Goal: Task Accomplishment & Management: Complete application form

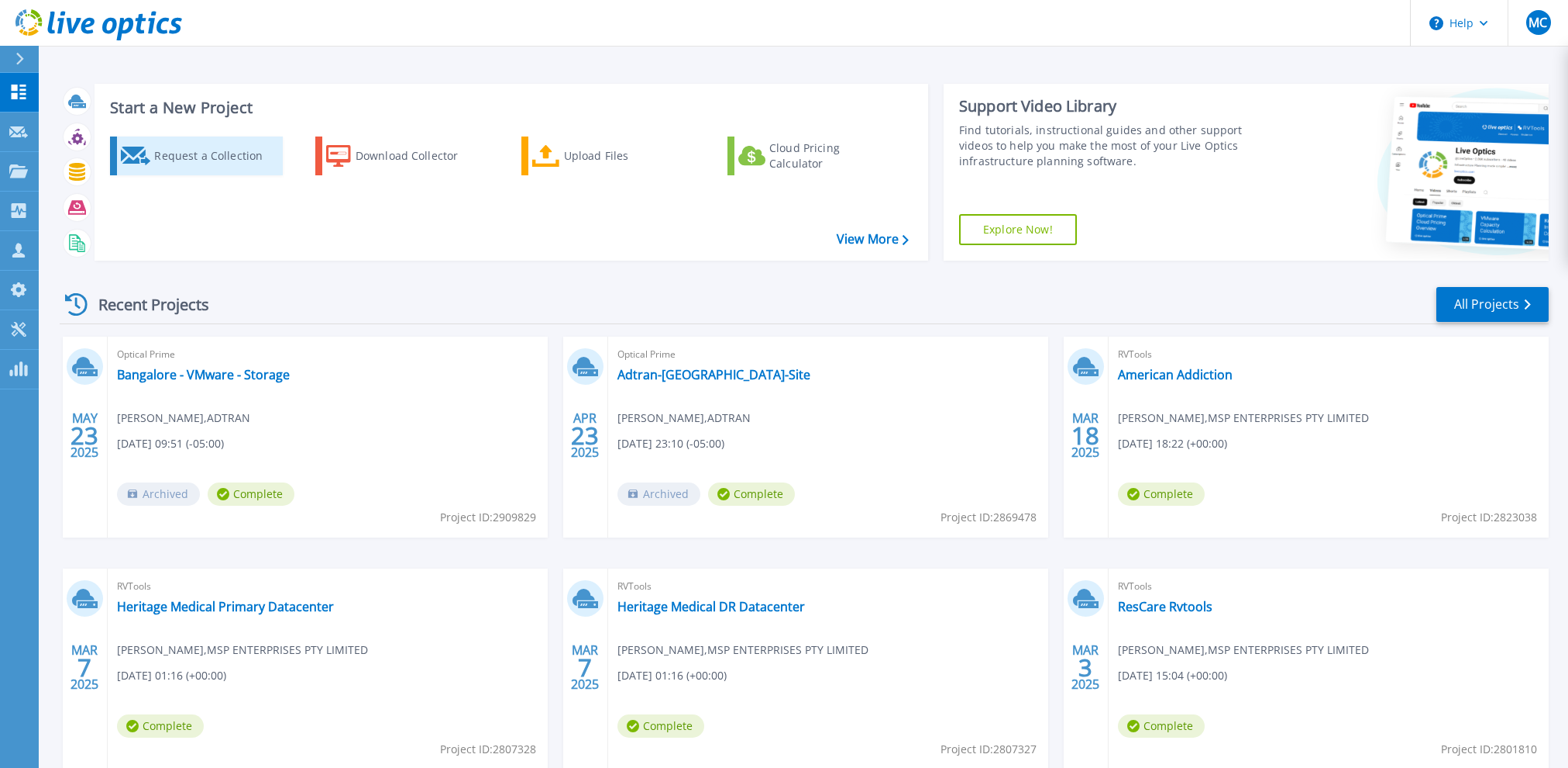
click at [194, 157] on div "Request a Collection" at bounding box center [217, 156] width 124 height 31
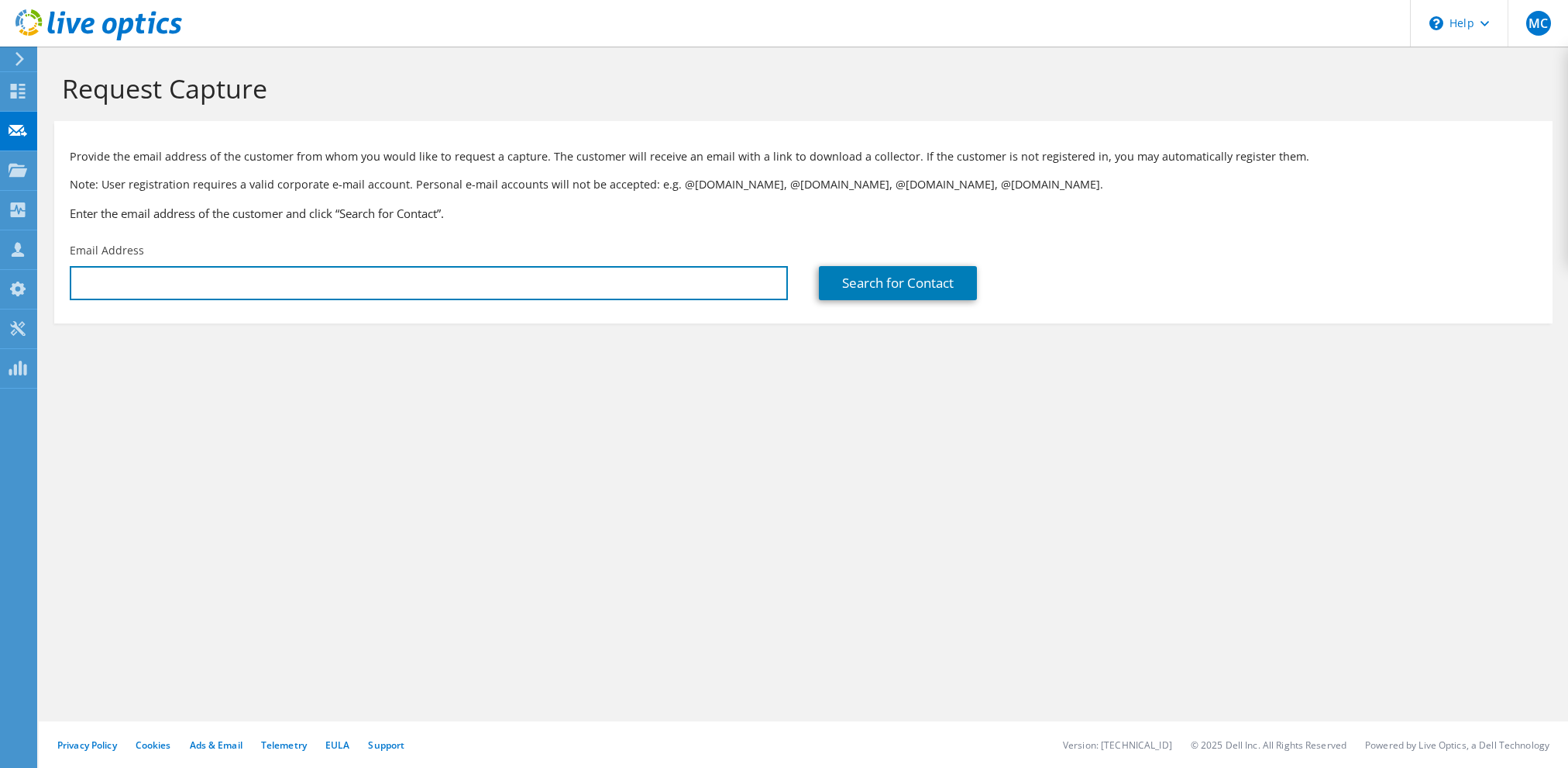
drag, startPoint x: 351, startPoint y: 270, endPoint x: 298, endPoint y: 261, distance: 53.8
click at [317, 264] on div "Email Address" at bounding box center [428, 271] width 749 height 73
drag, startPoint x: 271, startPoint y: 271, endPoint x: 277, endPoint y: 283, distance: 13.4
click at [272, 272] on input "text" at bounding box center [429, 283] width 719 height 34
paste input "rafael.mejia@austalusa.com"
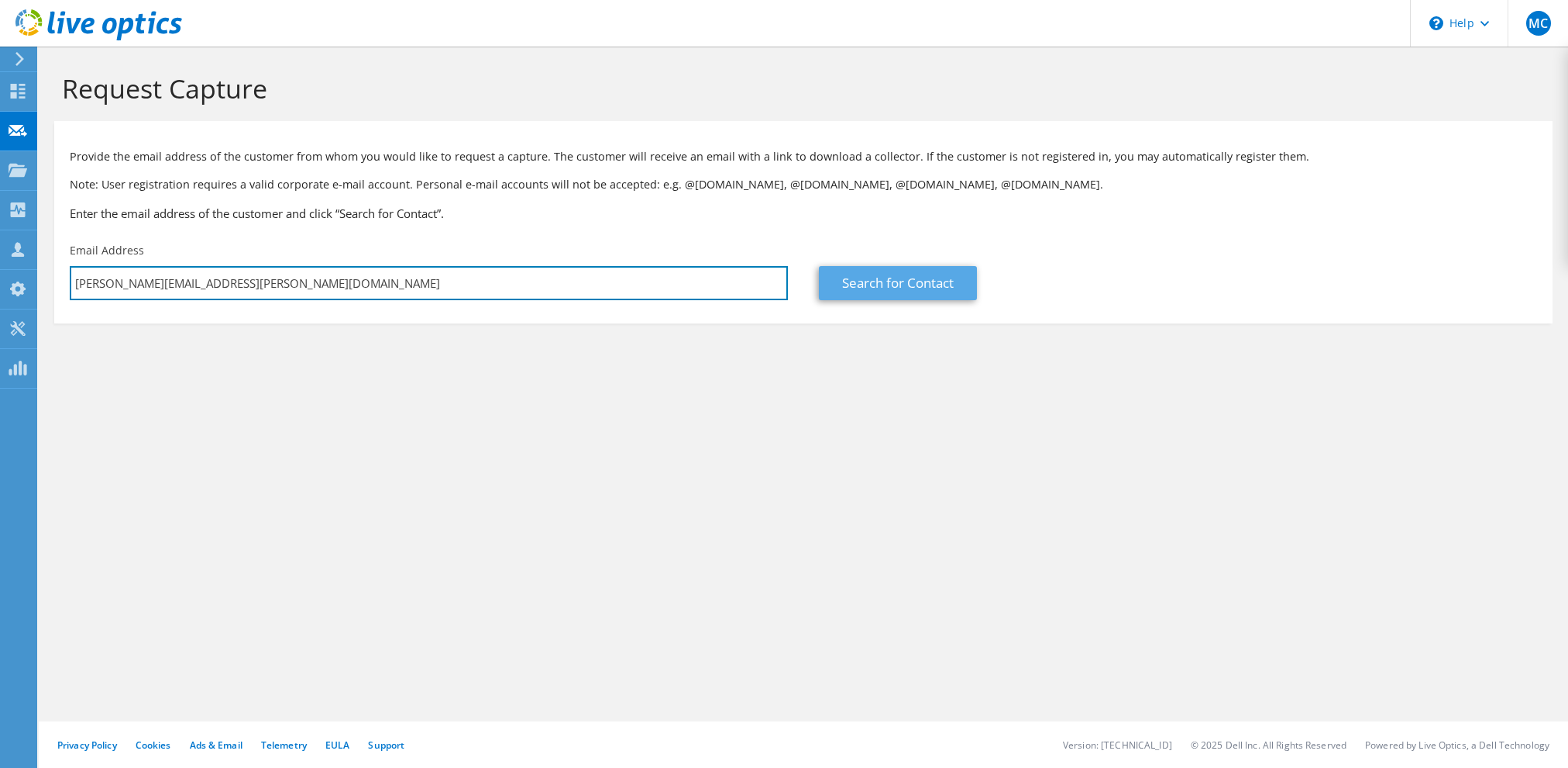
type input "rafael.mejia@austalusa.com"
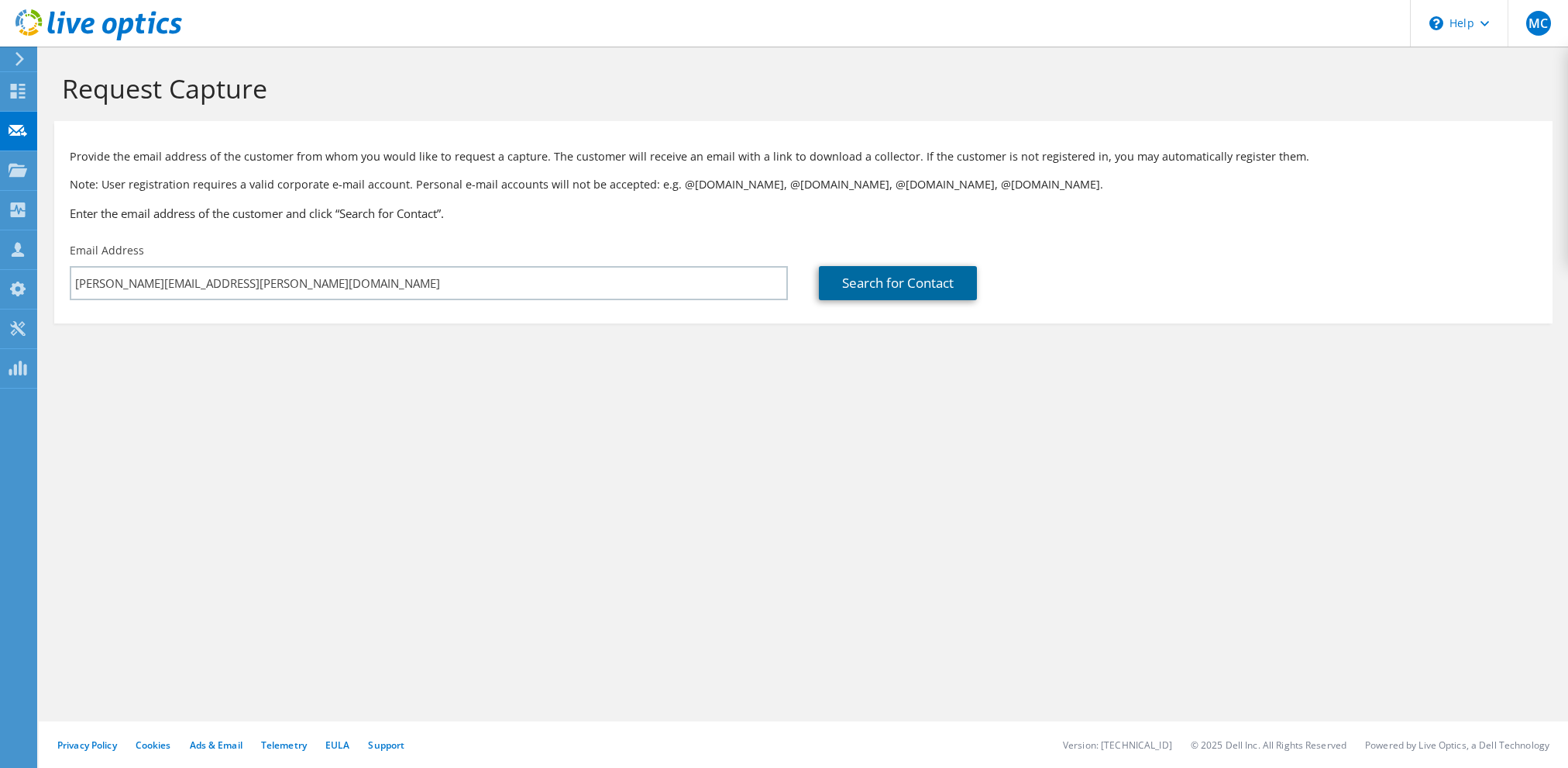
click at [877, 284] on link "Search for Contact" at bounding box center [898, 283] width 158 height 34
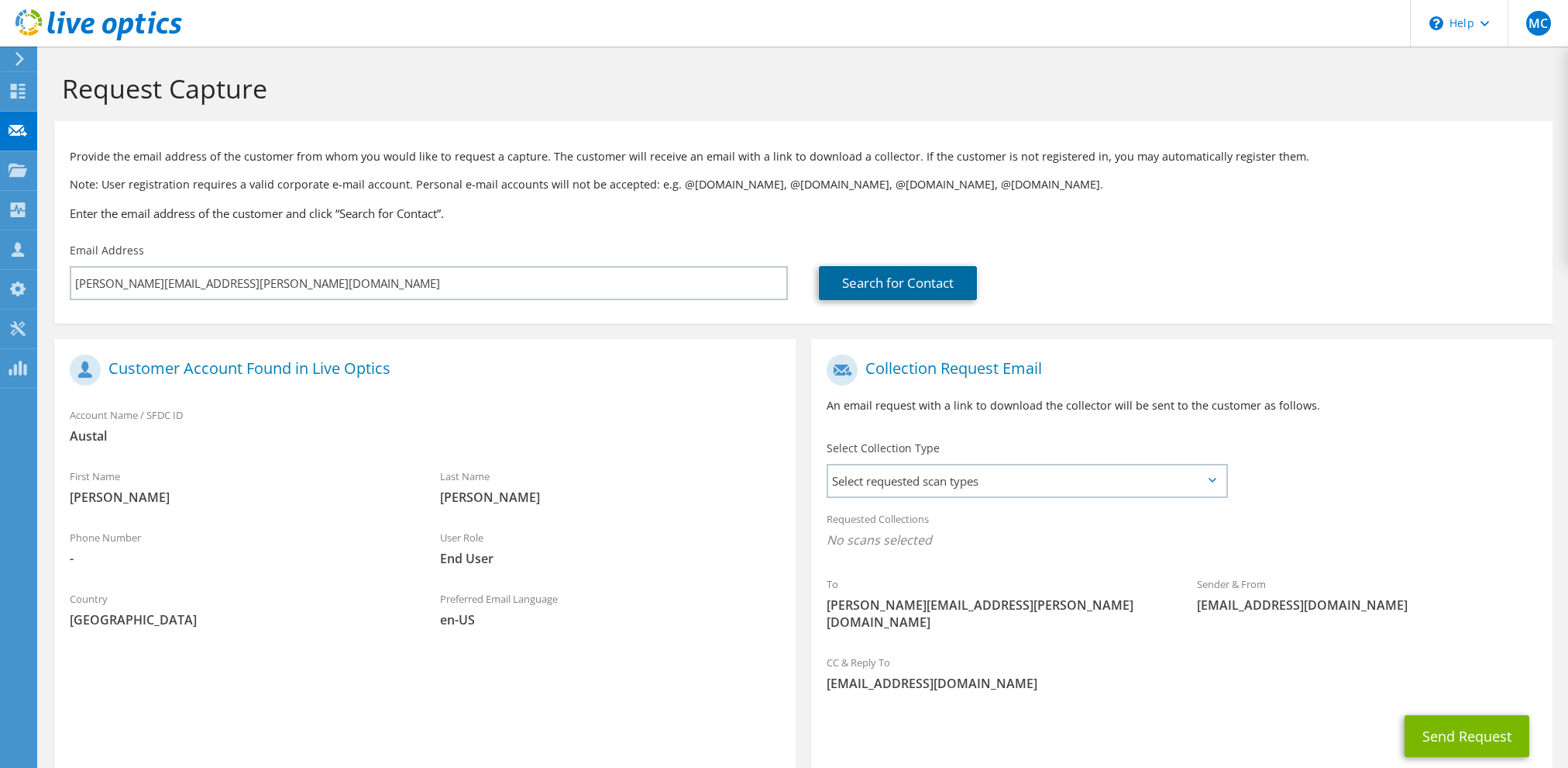
scroll to position [77, 0]
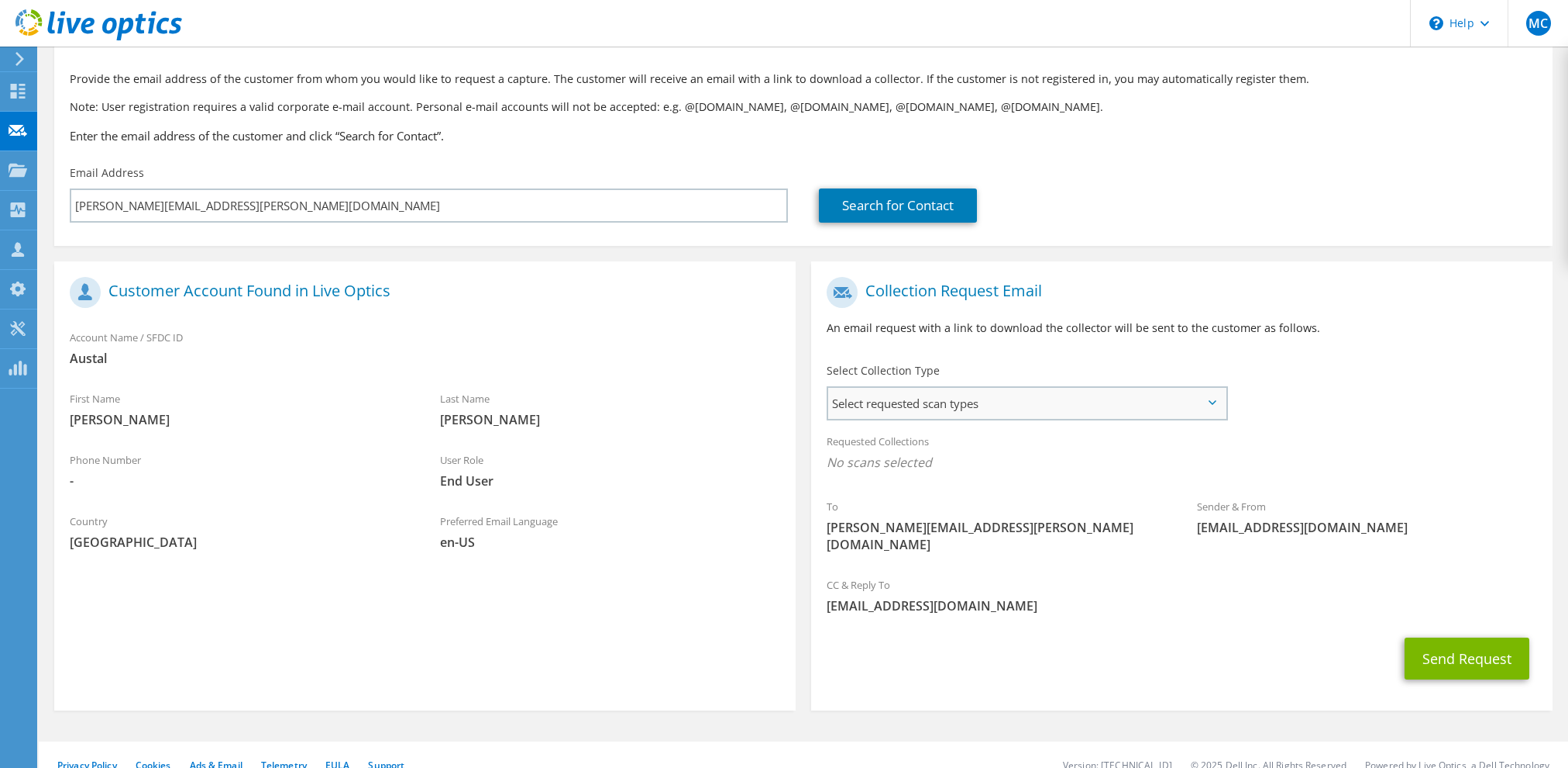
click at [922, 388] on div "Select requested scan types Server Virtualization Optical Prime AWS Nutanix SC" at bounding box center [1028, 403] width 402 height 34
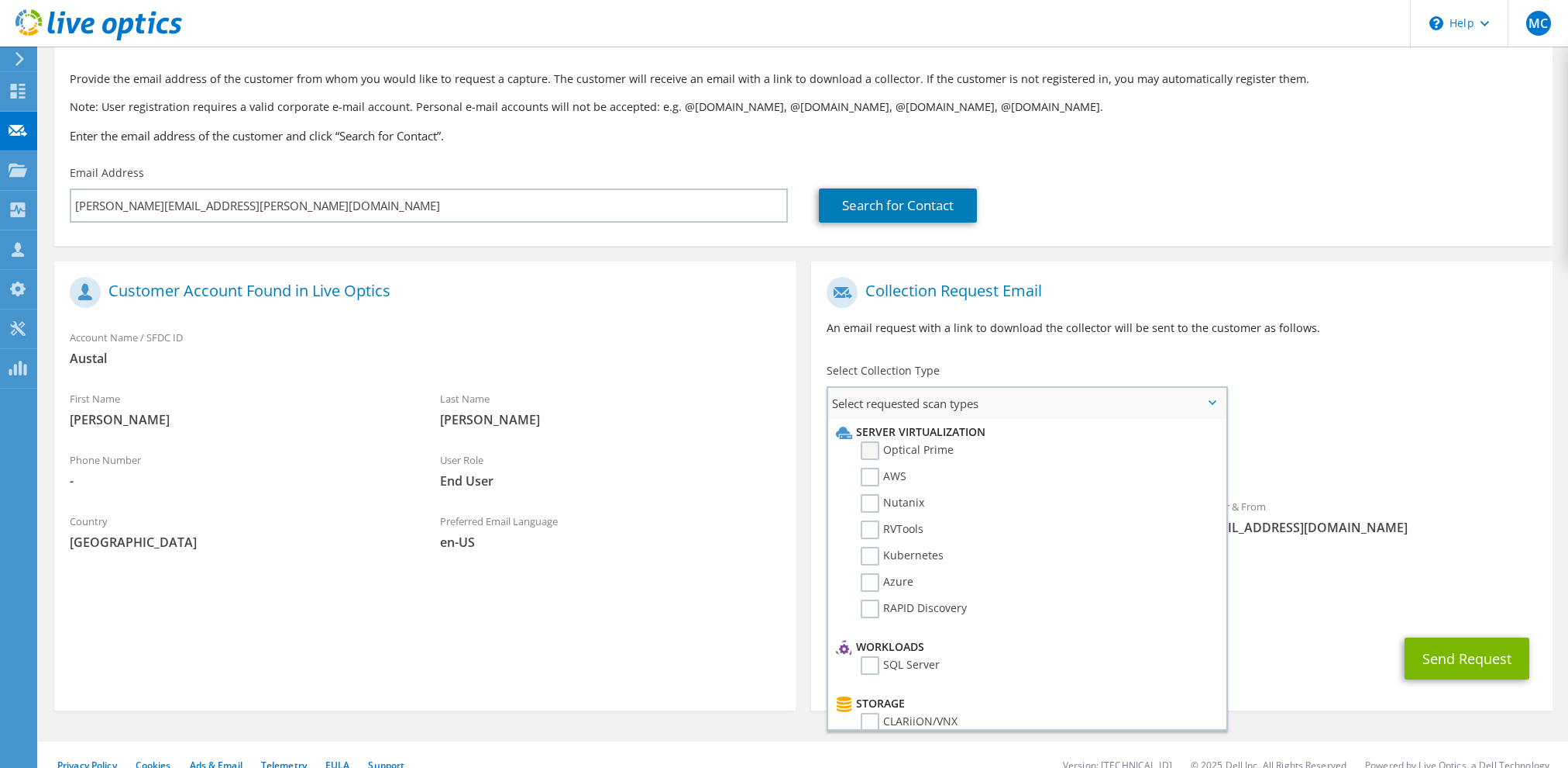
click at [883, 452] on label "Optical Prime" at bounding box center [907, 450] width 93 height 19
click at [0, 0] on input "Optical Prime" at bounding box center [0, 0] width 0 height 0
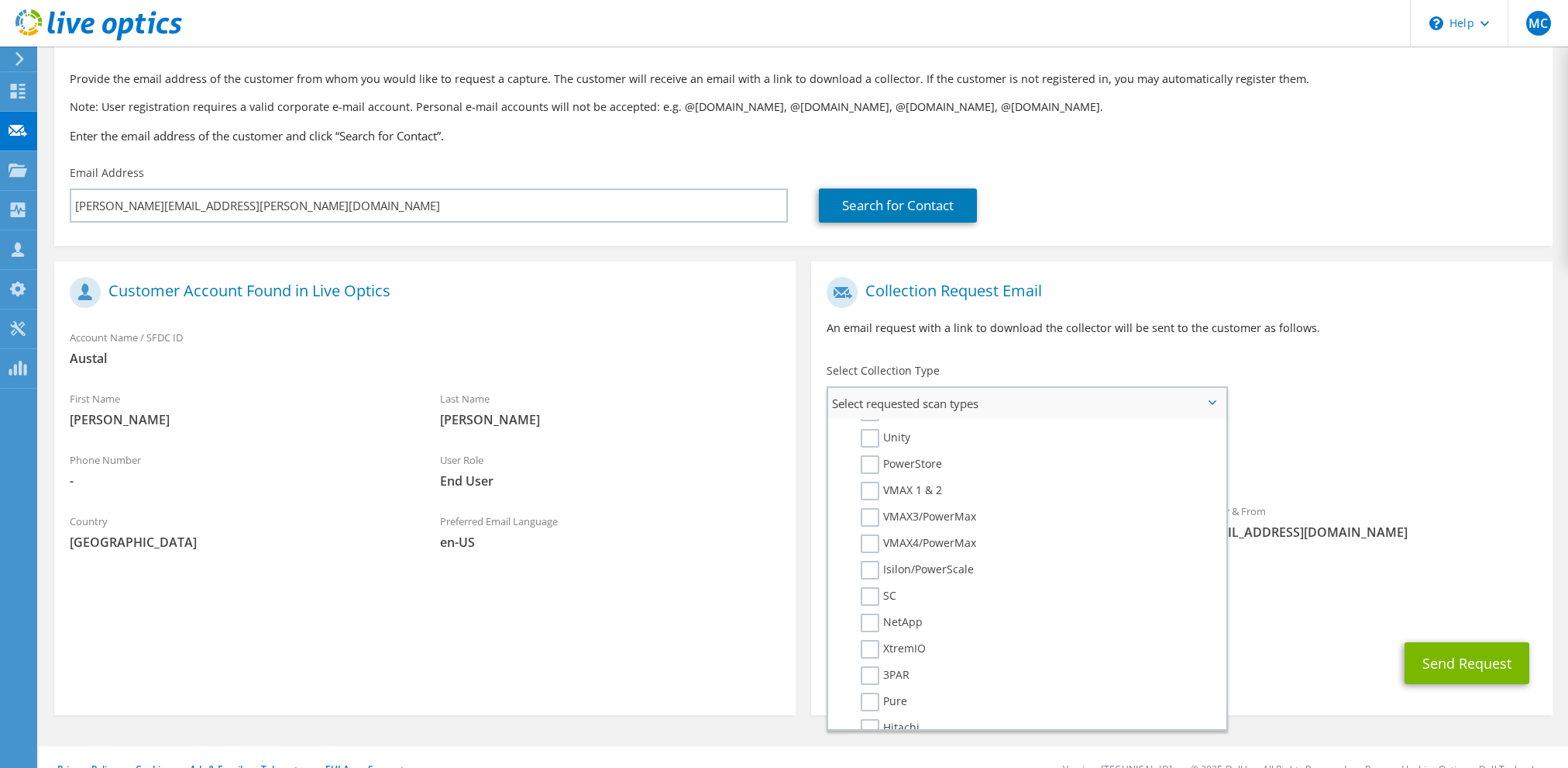
scroll to position [233, 0]
click at [875, 511] on label "Unity" at bounding box center [886, 516] width 50 height 19
click at [0, 0] on input "Unity" at bounding box center [0, 0] width 0 height 0
click at [873, 716] on label "Dossier" at bounding box center [891, 724] width 61 height 19
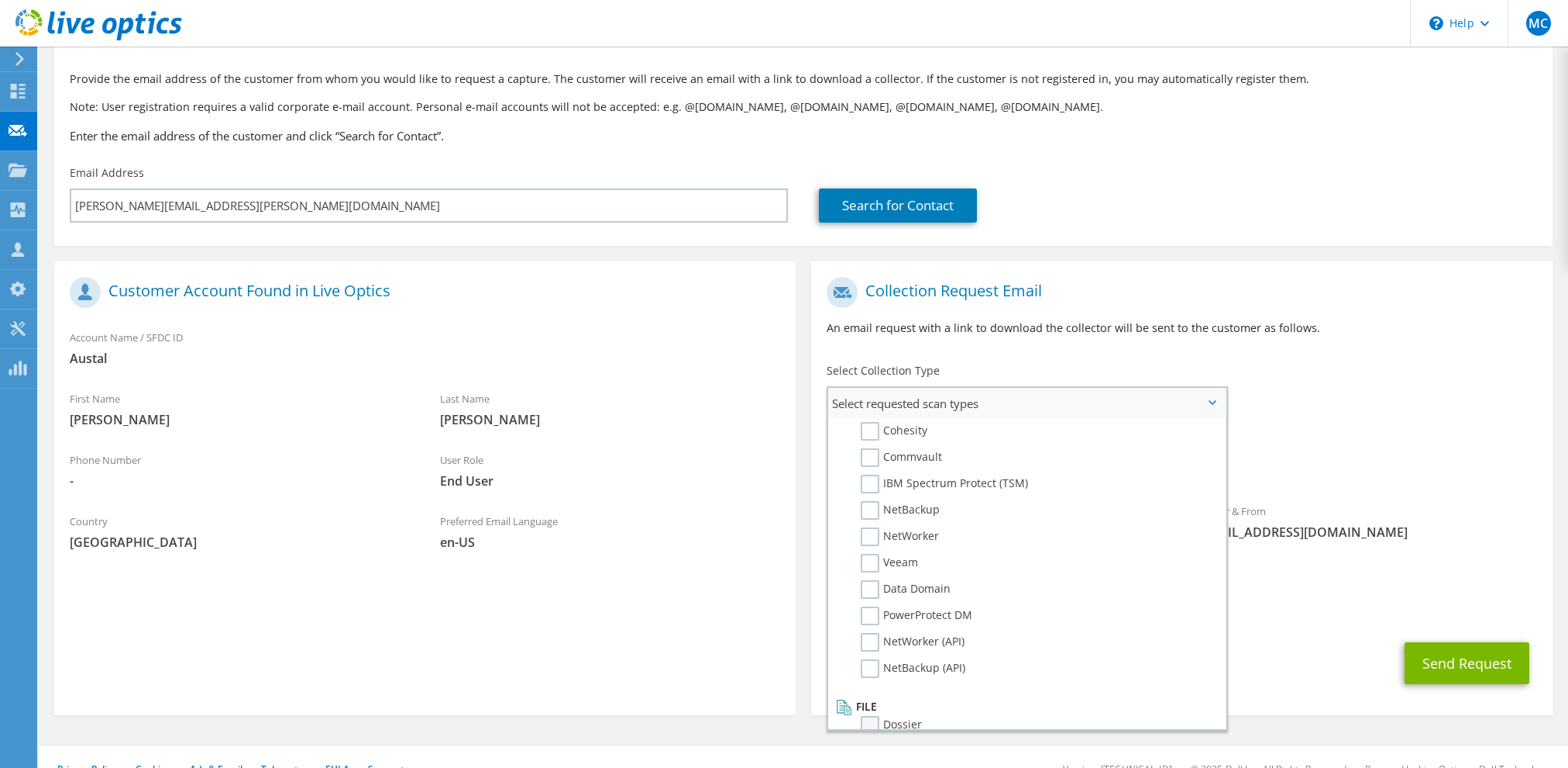
click at [0, 0] on input "Dossier" at bounding box center [0, 0] width 0 height 0
click at [1417, 484] on div "Requested Collections No scans selected Optical Prime Unity Dossier" at bounding box center [1182, 456] width 742 height 62
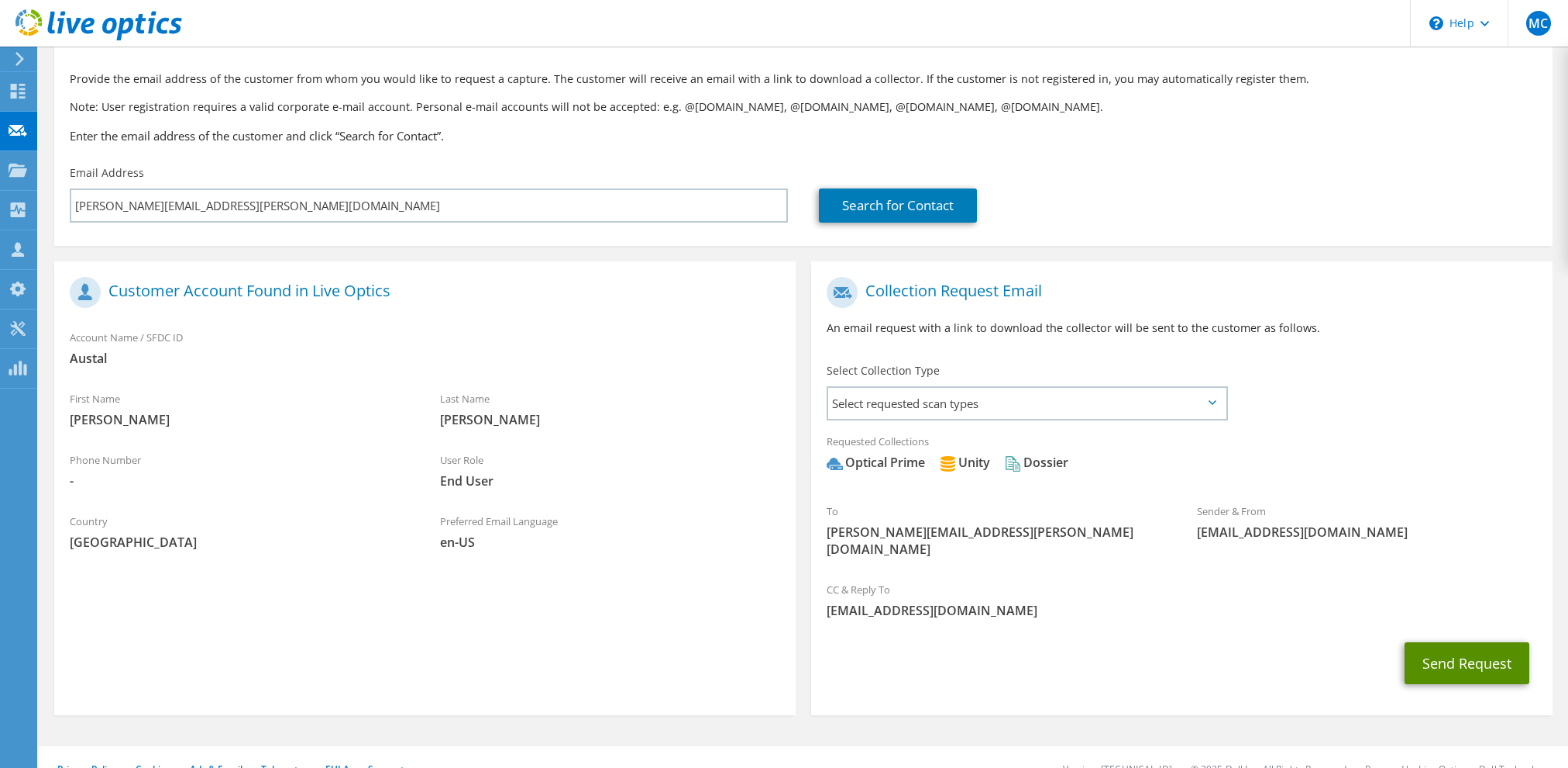
click at [1444, 652] on button "Send Request" at bounding box center [1467, 662] width 124 height 42
